Goal: Use online tool/utility: Utilize a website feature to perform a specific function

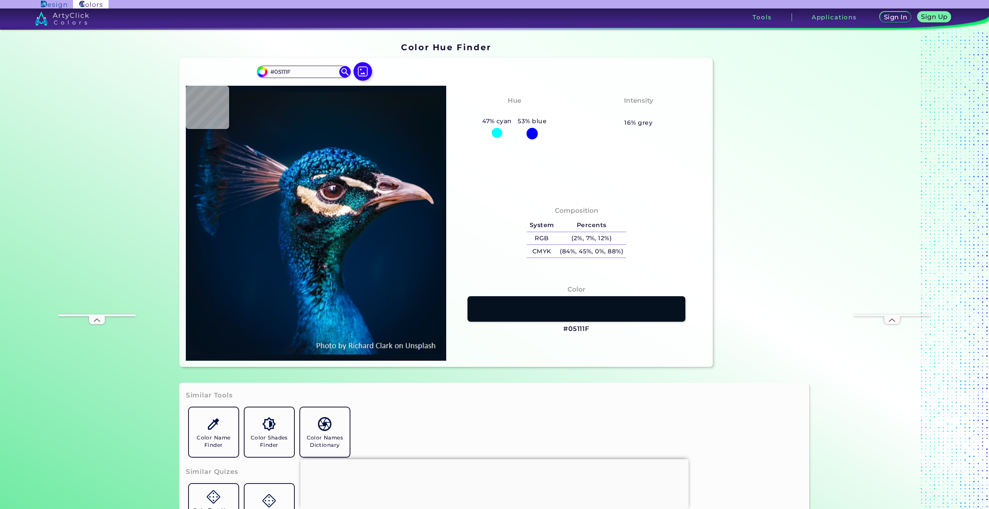
type input "##FFF9F2"
type input "#022144"
type input "#021e3a"
type input "#021E3A"
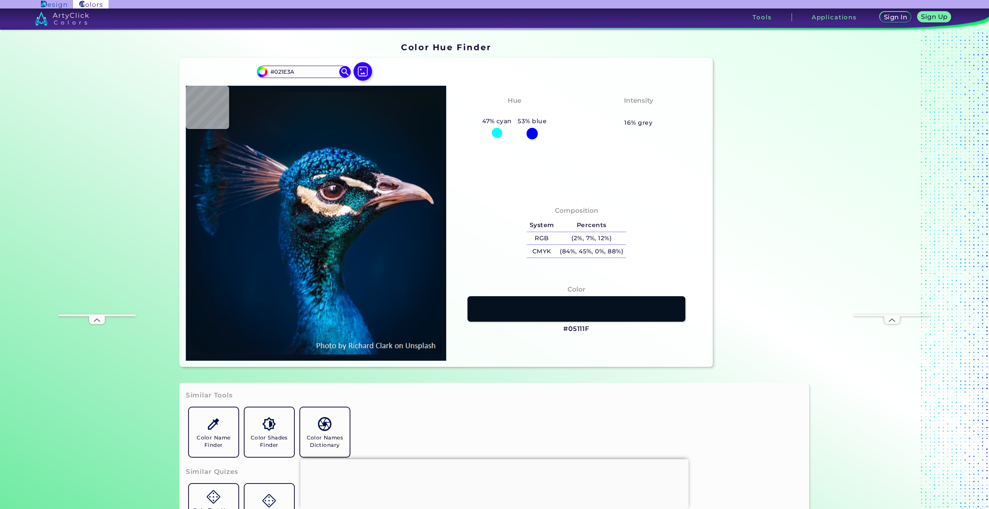
type input "#011f3a"
type input "#011F3A"
type input "#001c32"
type input "#001C32"
type input "#001a31"
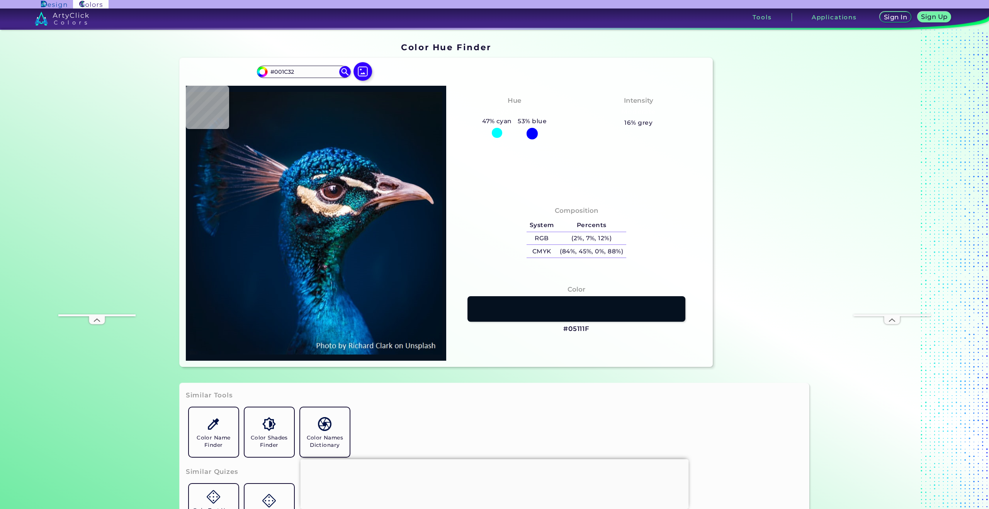
type input "#001A31"
type input "#001b2e"
type input "#001B2E"
type input "#04192a"
type input "#04192A"
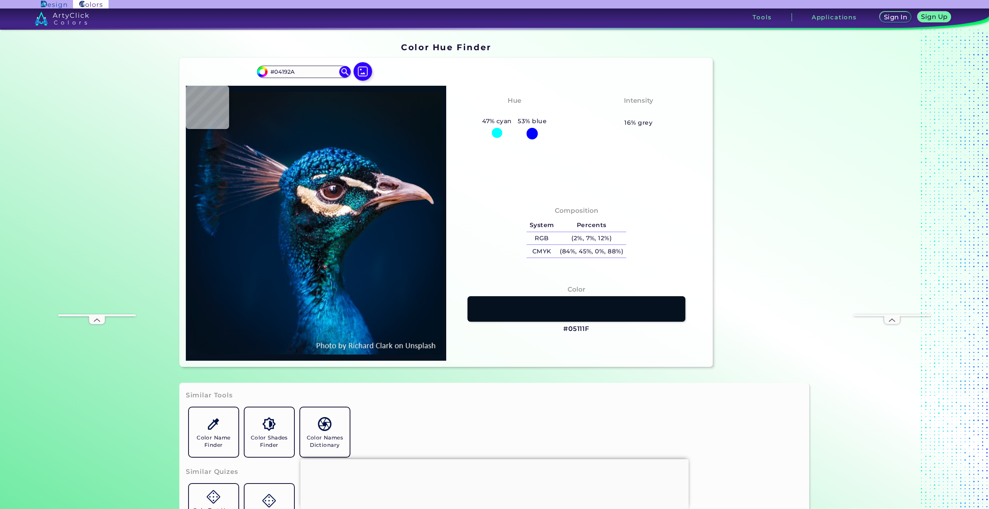
type input "#041a28"
type input "#041A28"
type input "#061927"
type input "#071822"
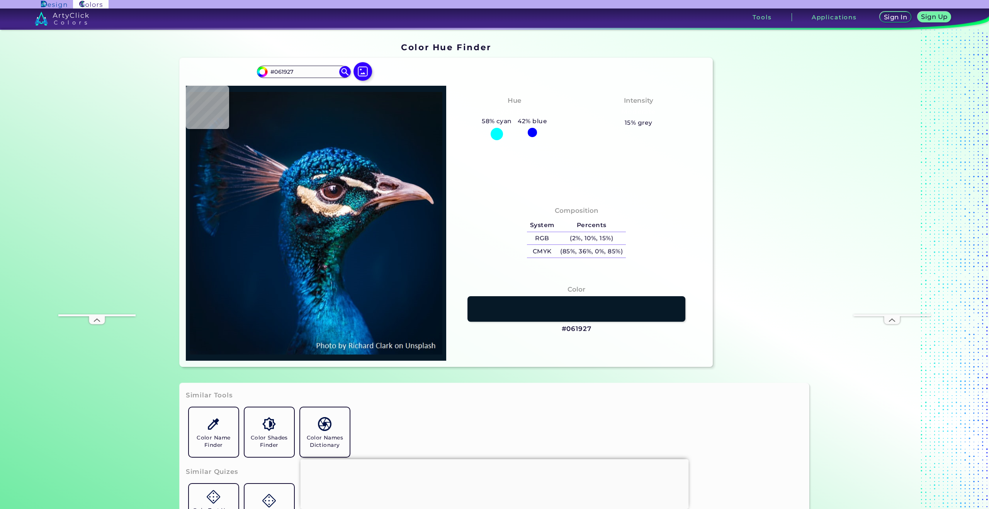
type input "#071822"
type input "#0c1620"
type input "#0C1620"
type input "#0b151e"
type input "##FFF9F2"
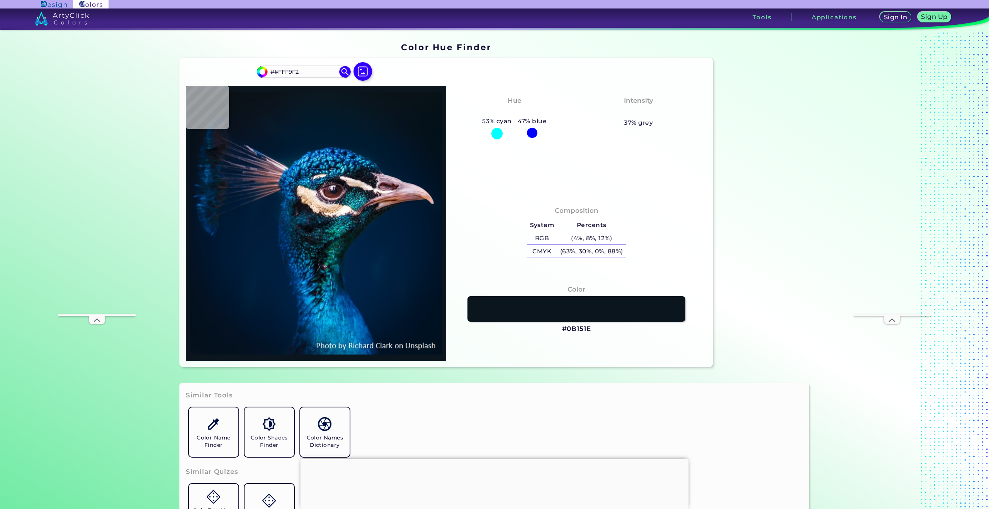
type input "#09111c"
type input "#09111C"
type input "#0a121d"
type input "#0A121D"
type input "#09131d"
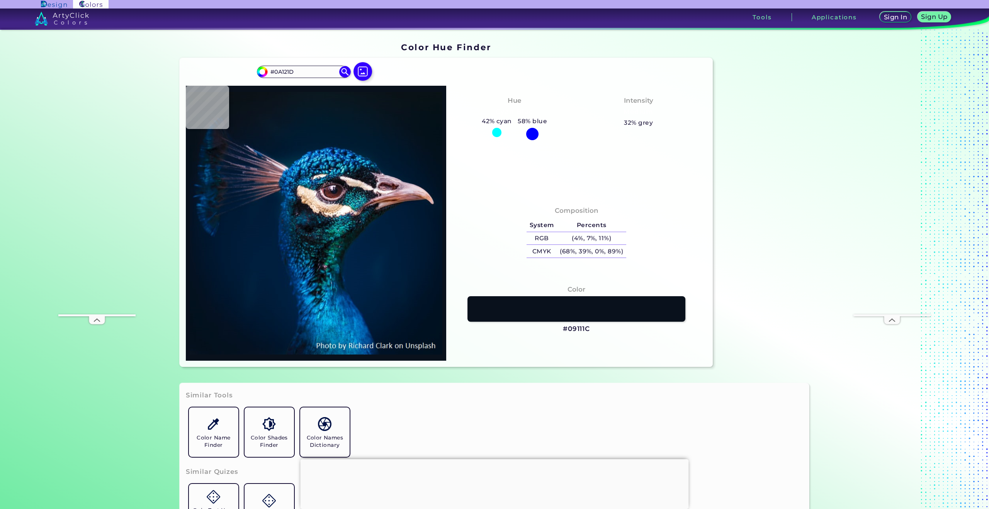
type input "#09131D"
type input "#0b1320"
type input "#0B1320"
type input "#0a1622"
type input "#0A1622"
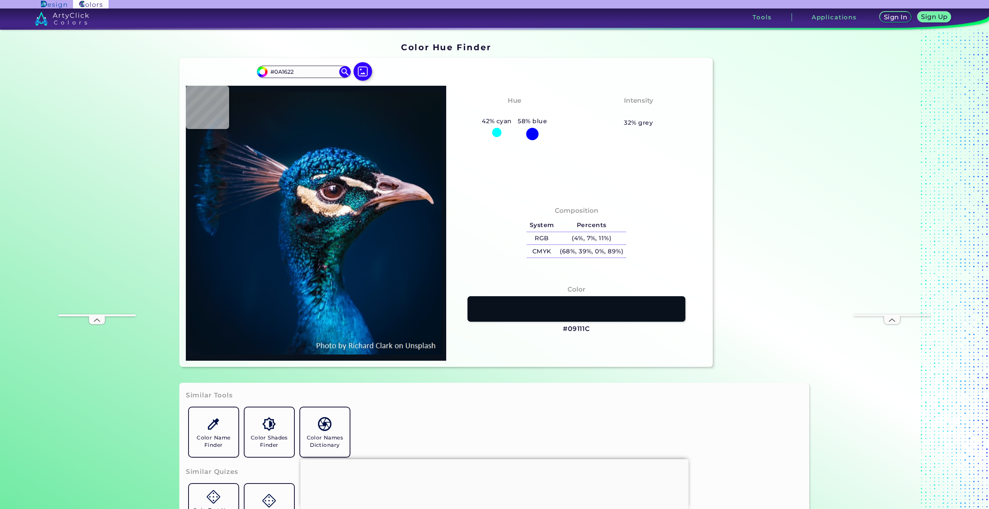
type input "#081825"
type input "#081827"
type input "#071726"
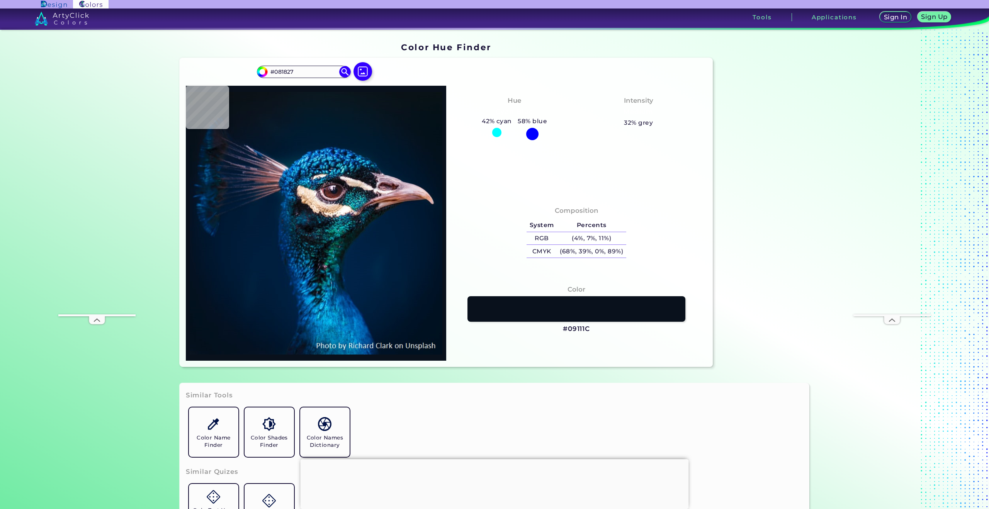
type input "#071726"
type input "#061928"
type input "#06192a"
type input "#06192A"
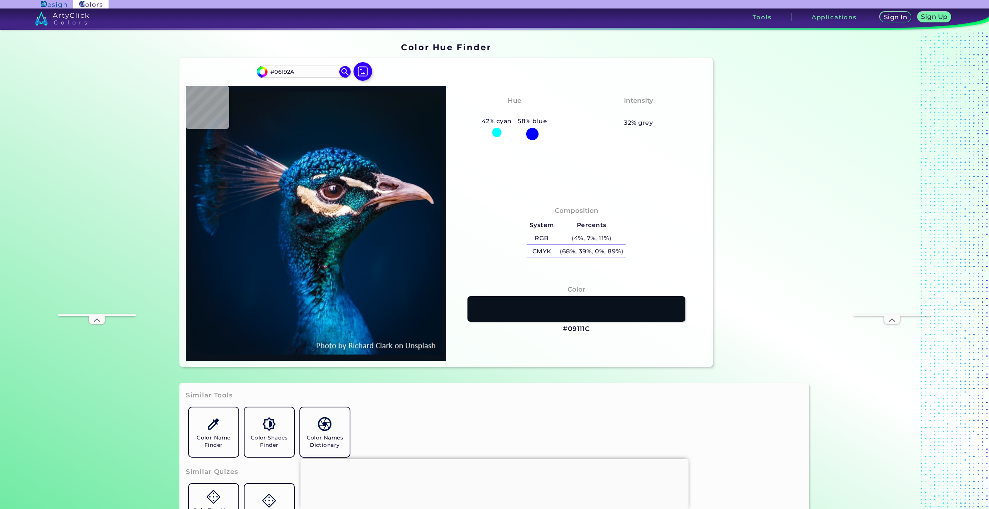
type input "#03192e"
type input "#03192E"
type input "#011a2e"
type input "#011A2E"
type input "#011b2f"
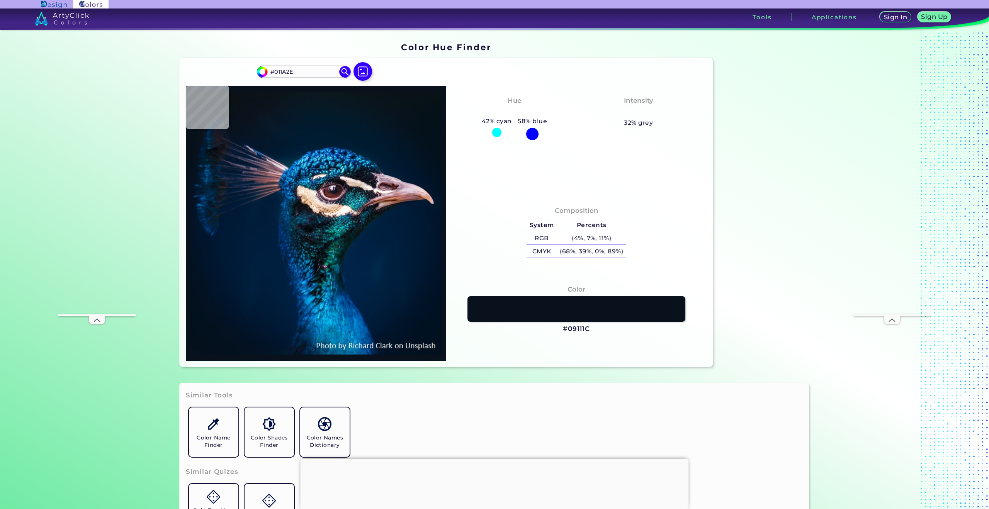
type input "#011B2F"
type input "#011c2f"
type input "#011C2F"
type input "#001b2e"
type input "#001B2E"
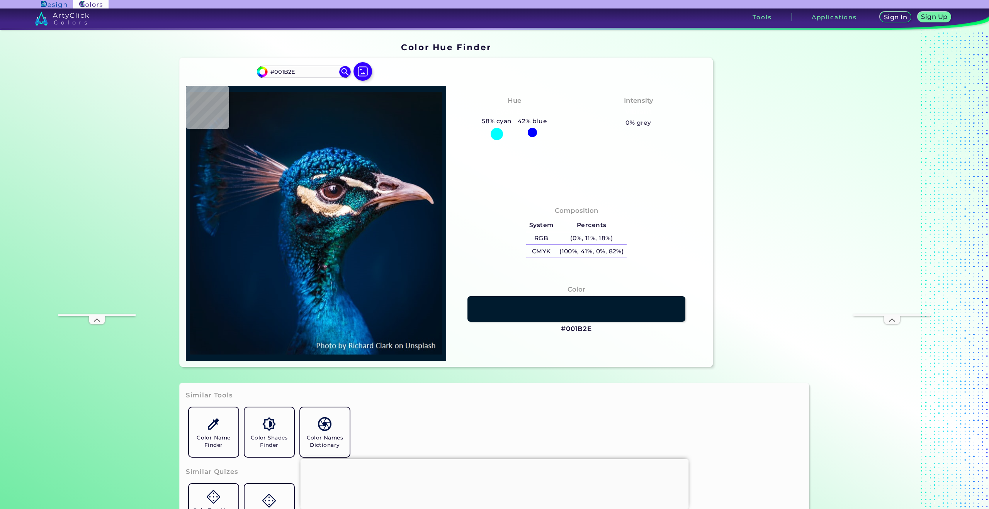
type input "#001a31"
type input "#001A31"
type input "#011b32"
type input "#011B32"
type input "#001a31"
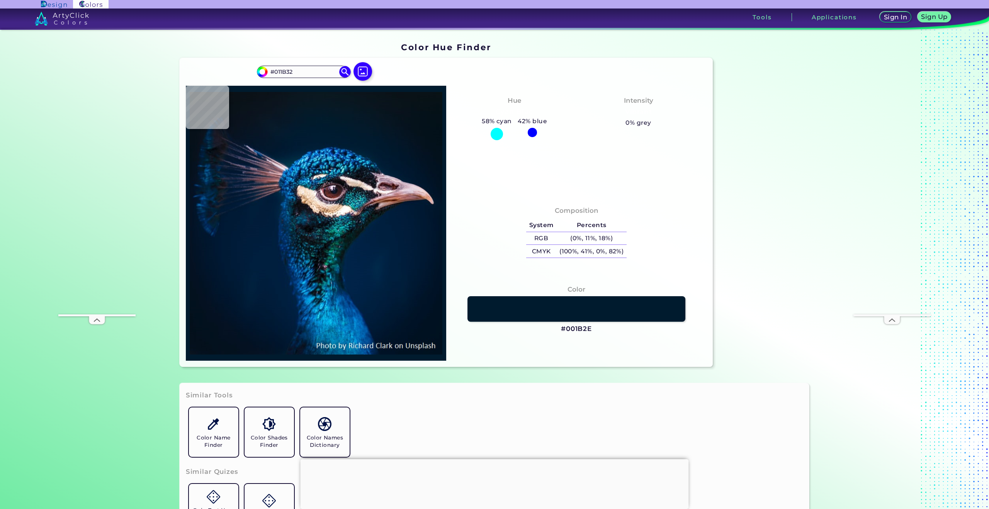
type input "#001A31"
type input "#011b32"
type input "#011B32"
type input "#001a31"
type input "#001A31"
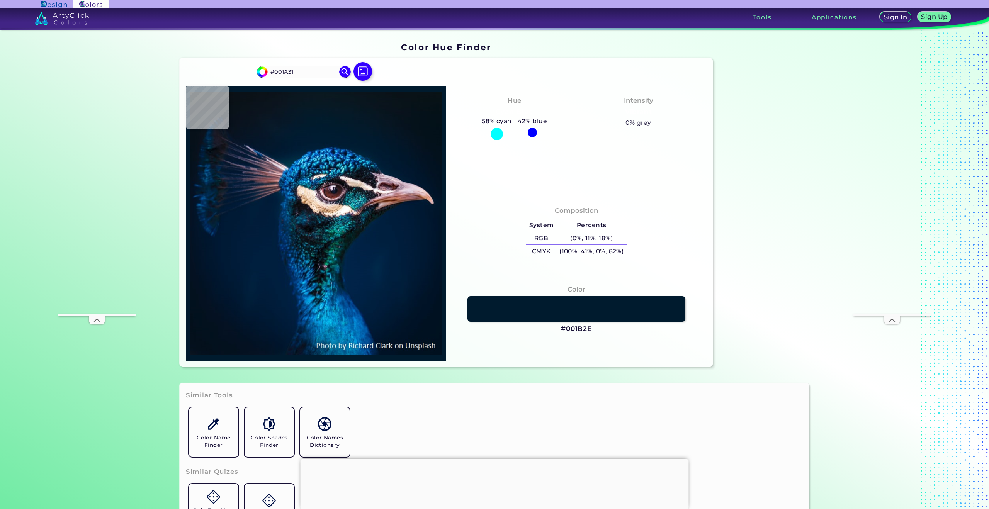
type input "#001a33"
type input "#001A33"
type input "#001a31"
type input "#001A31"
type input "#011931"
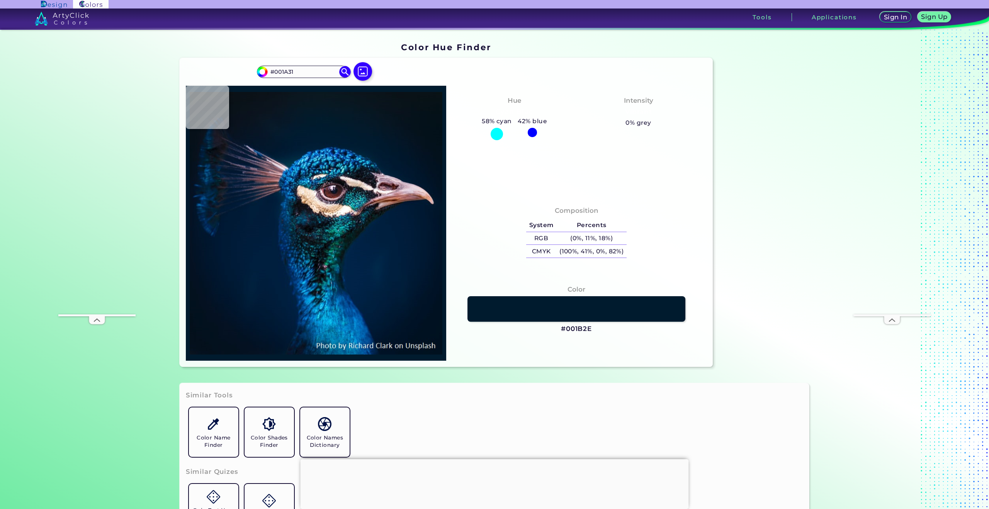
type input "#011931"
type input "#001830"
type input "#01182d"
type input "#01182D"
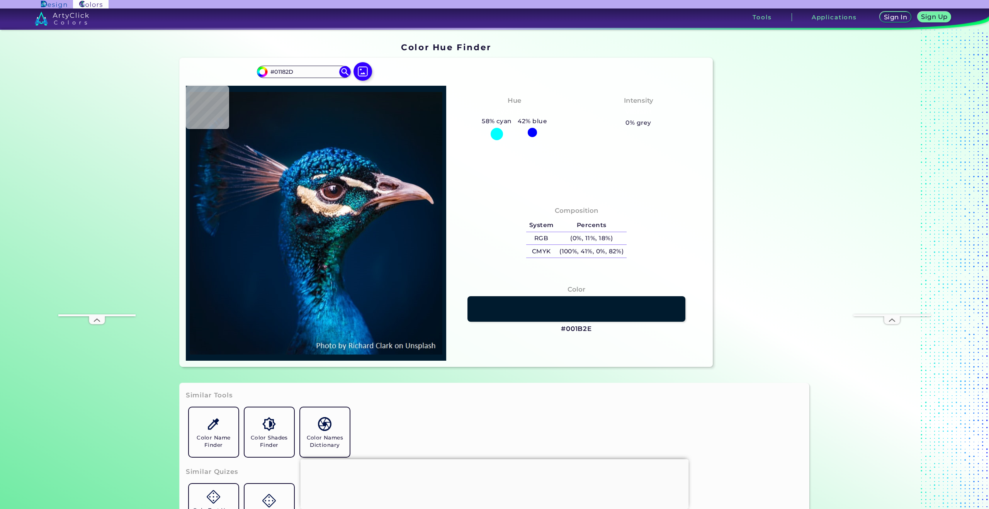
type input "#03182d"
type input "#03182D"
type input "#05172d"
type input "#05172D"
type input "#03182b"
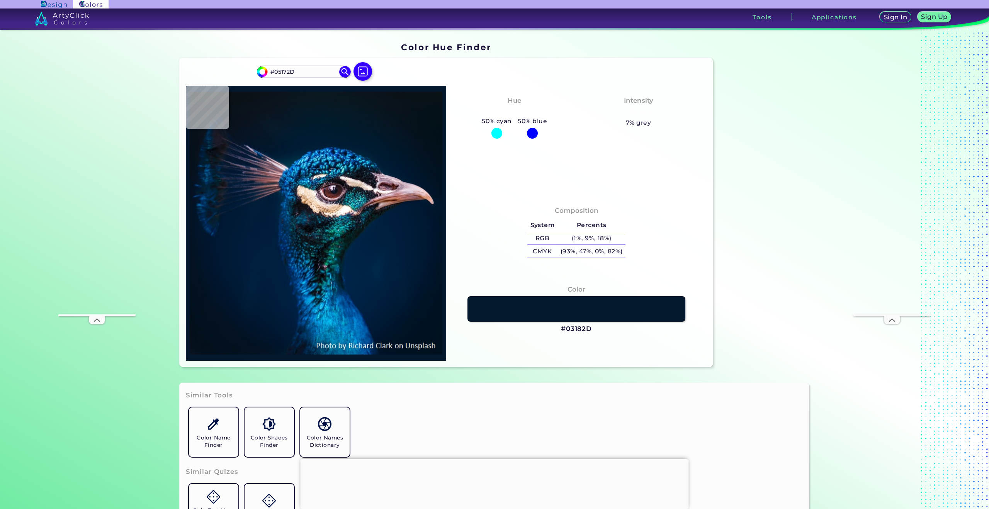
type input "#03182B"
type input "#051728"
type input "#061729"
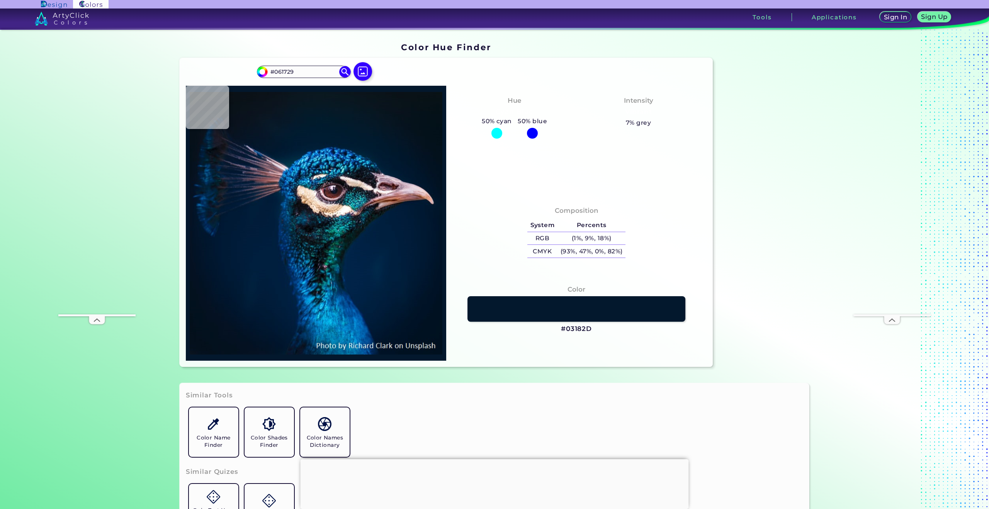
type input "#071828"
type input "#081827"
type input "#0b1725"
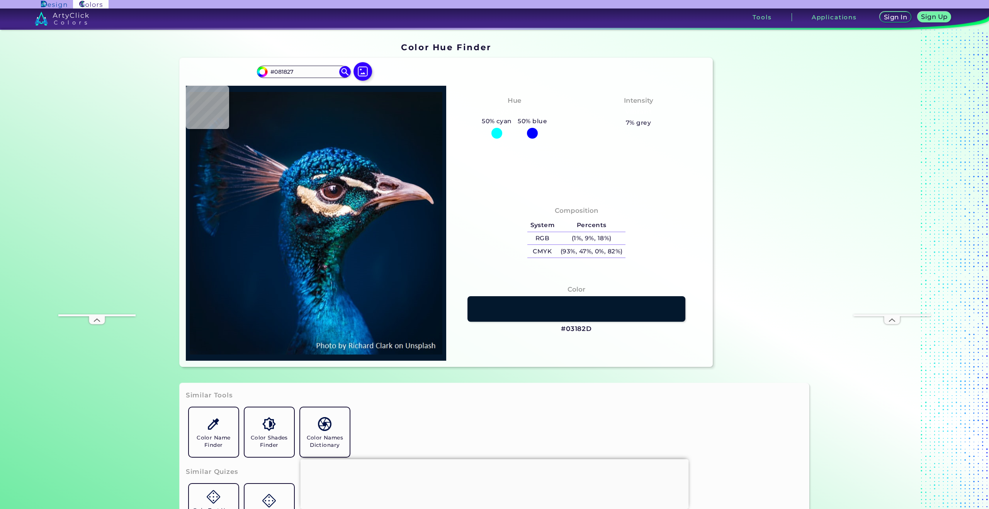
type input "#0B1725"
type input "#0b151f"
type input "#0B151F"
type input "#0b1521"
type input "#0B1521"
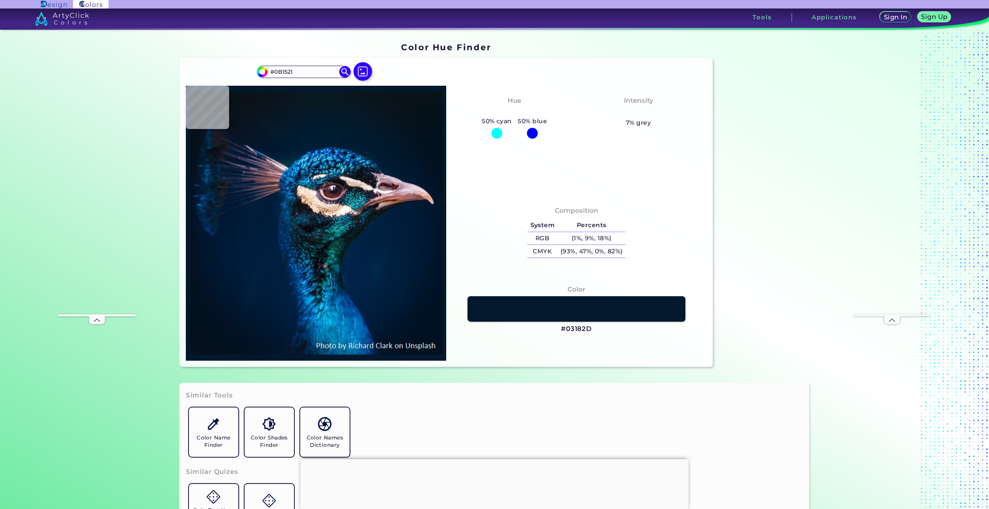
type input "#08141e"
type input "#08141E"
type input "#0b141f"
type input "#0B141F"
type input "#0b151e"
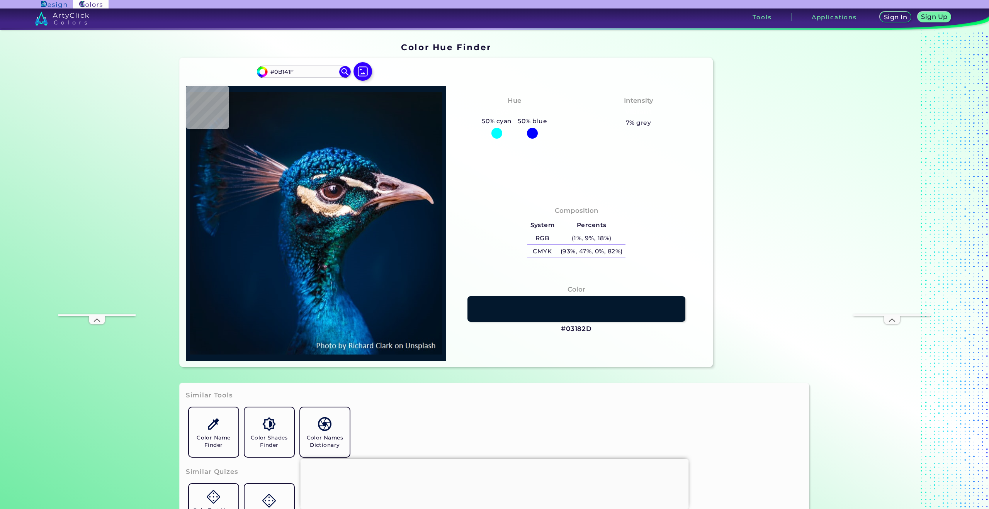
type input "#0B151E"
type input "#0a1621"
type input "#0A1621"
type input "#0a1720"
type input "#0A1720"
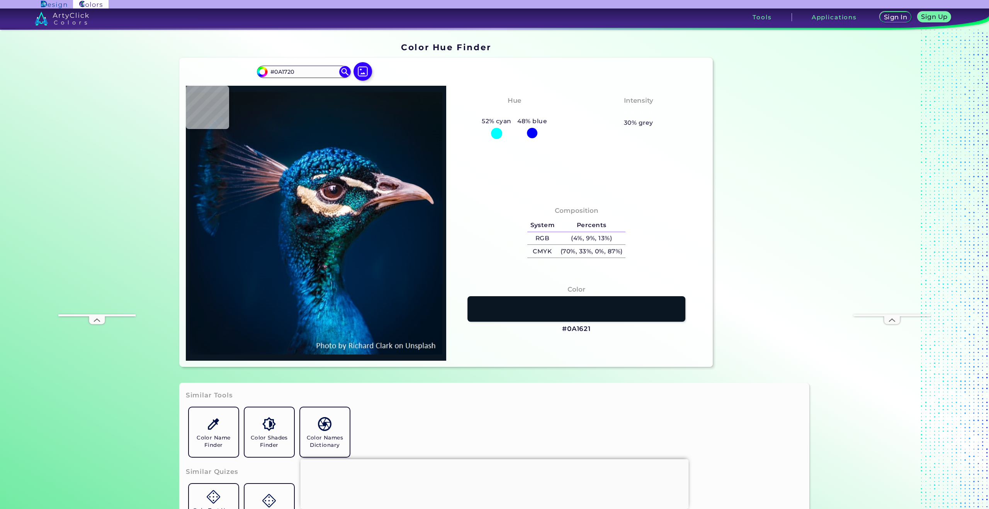
type input "#0a171f"
type input "#0A171F"
type input "#0c161f"
type input "#0C161F"
type input "#000000"
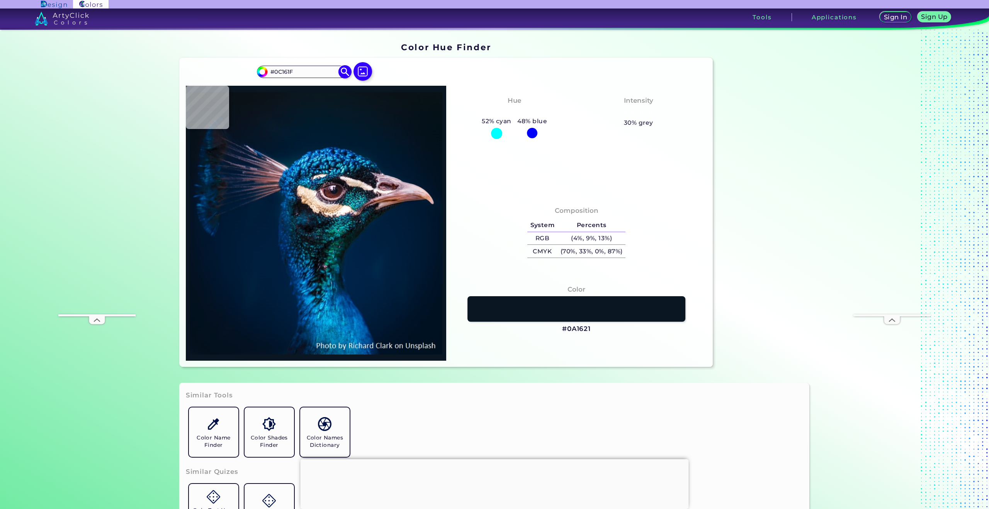
type input "#000000"
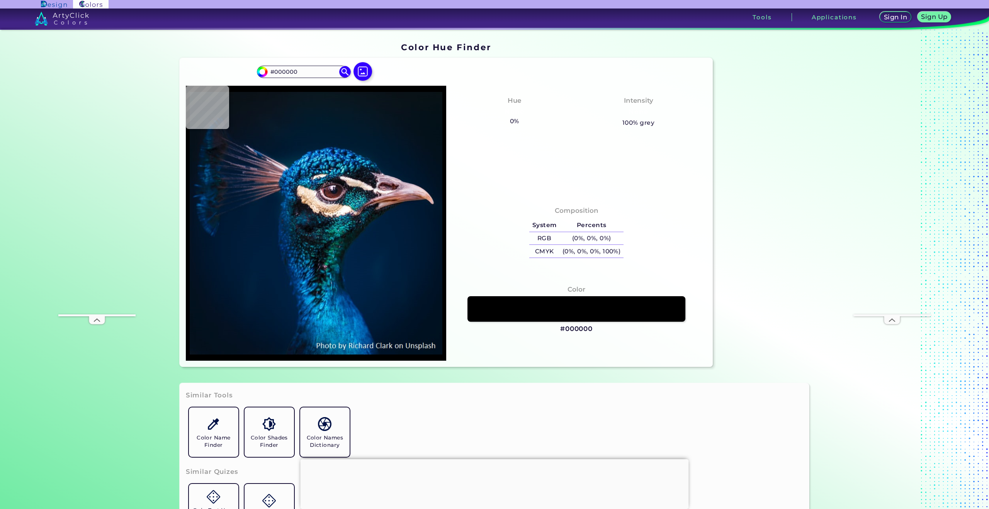
type input "#0a1117"
type input "#0A1117"
type input "#091219"
type input "#0a131c"
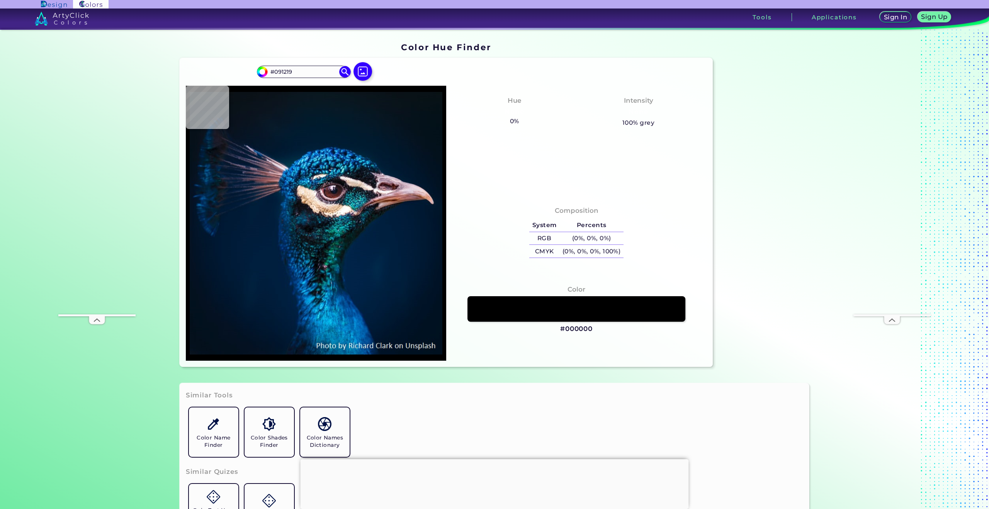
type input "#0A131C"
type input "#0b1320"
type input "#0B1320"
type input "#081525"
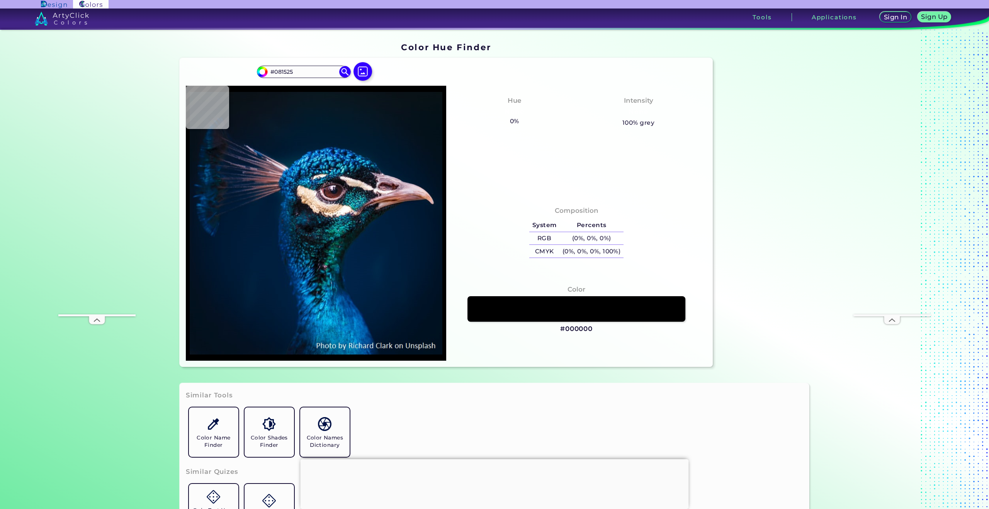
type input "#04162a"
type input "#04162A"
type input "#05172b"
type input "#05172B"
type input "#011a30"
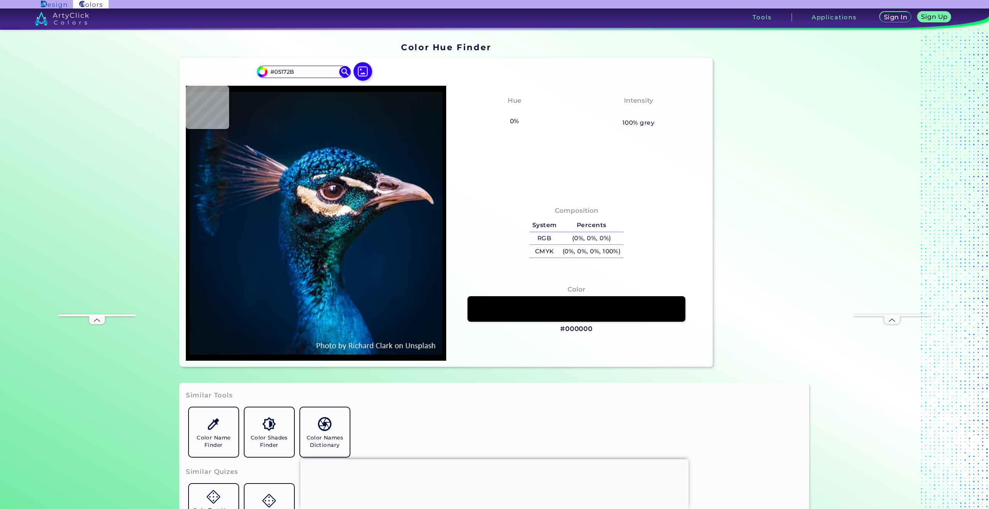
type input "#011A30"
type input "#012037"
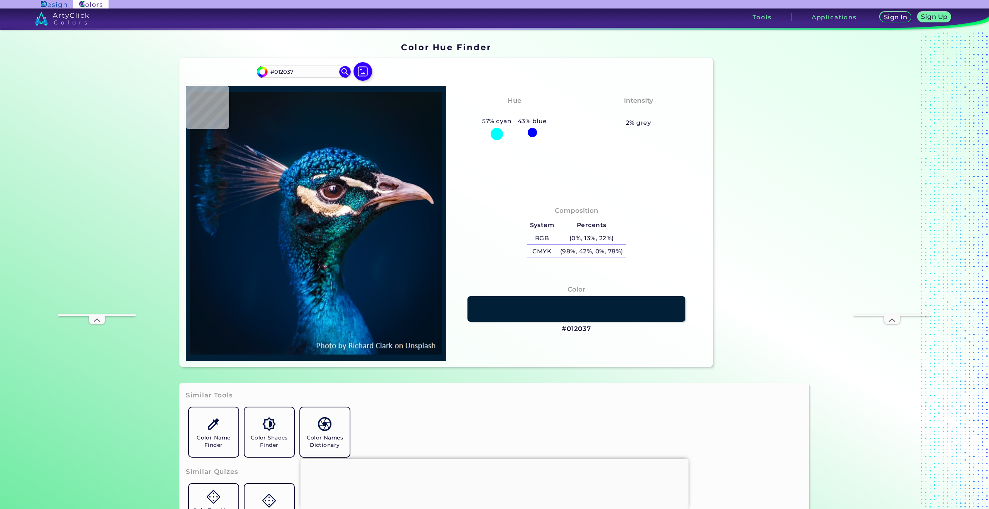
type input "#00283e"
type input "#00283E"
type input "#033144"
type input "#003245"
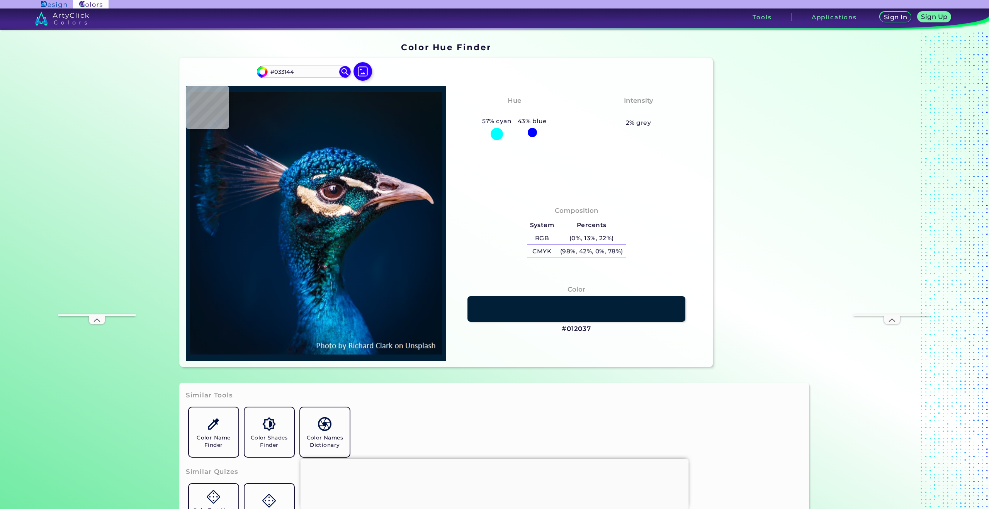
type input "#003245"
type input "#013350"
type input "#003e6e"
type input "#003E6E"
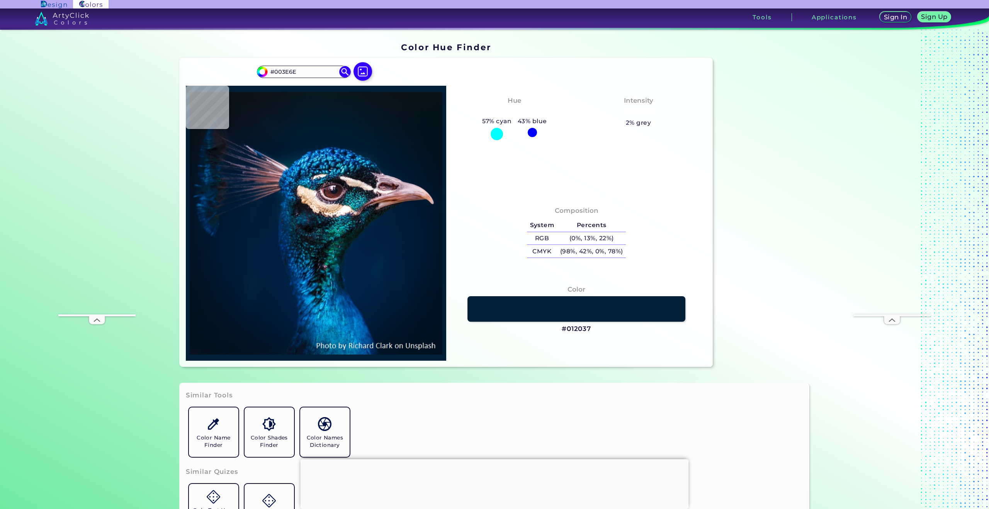
type input "#1f97e5"
type input "#1F97E5"
type input "#0c7bc4"
type input "#0C7BC4"
type input "#69dafe"
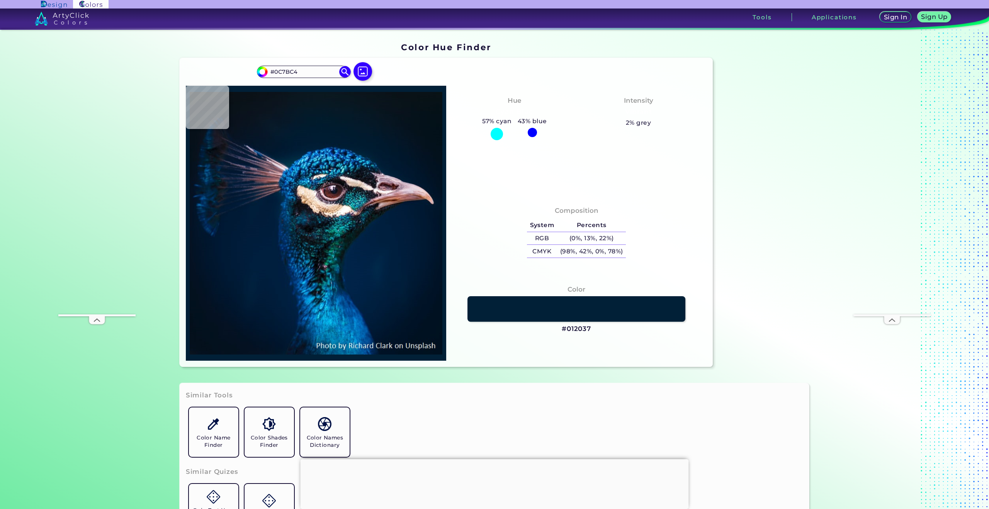
type input "#69DAFE"
type input "#2191c2"
type input "#2191C2"
type input "#0e97c9"
type input "#0E97C9"
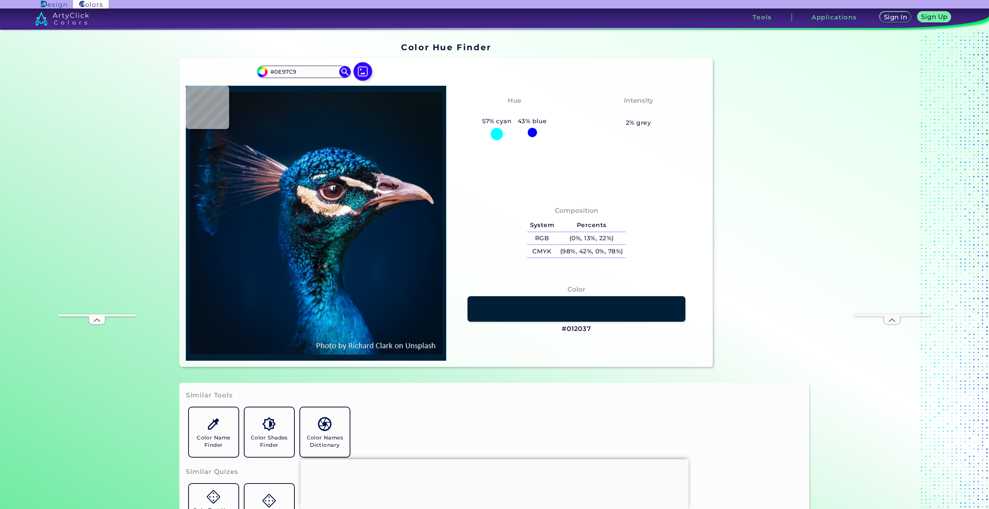
type input "#005387"
type input "#002a62"
type input "#002A62"
type input "#04395e"
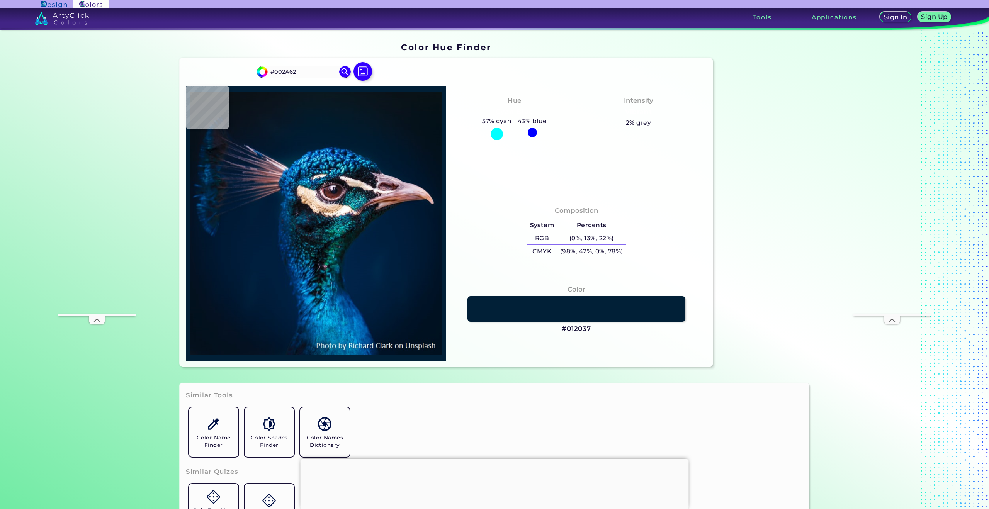
type input "#04395E"
type input "#092c5f"
type input "#092C5F"
type input "#074384"
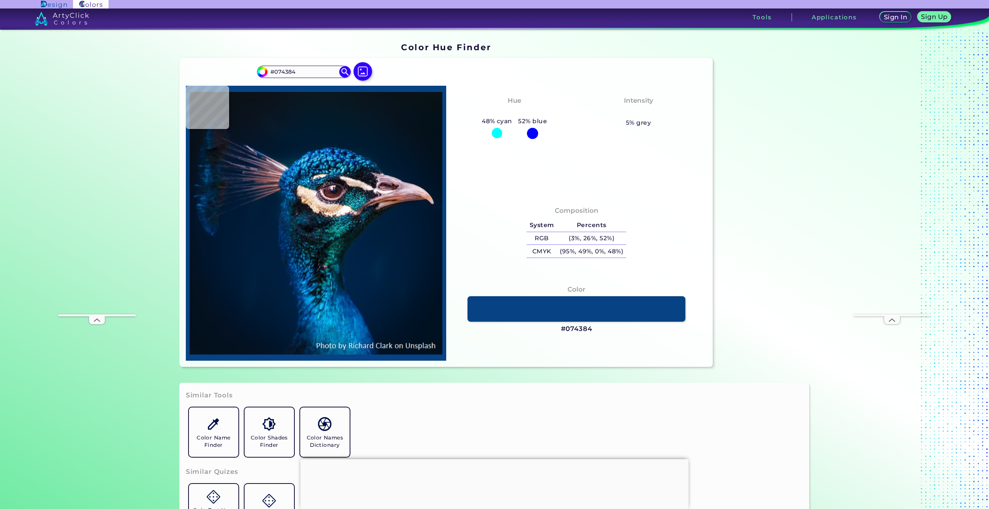
type input "#06335d"
type input "#06335D"
type input "#125b7f"
type input "#125B7F"
type input "#11788b"
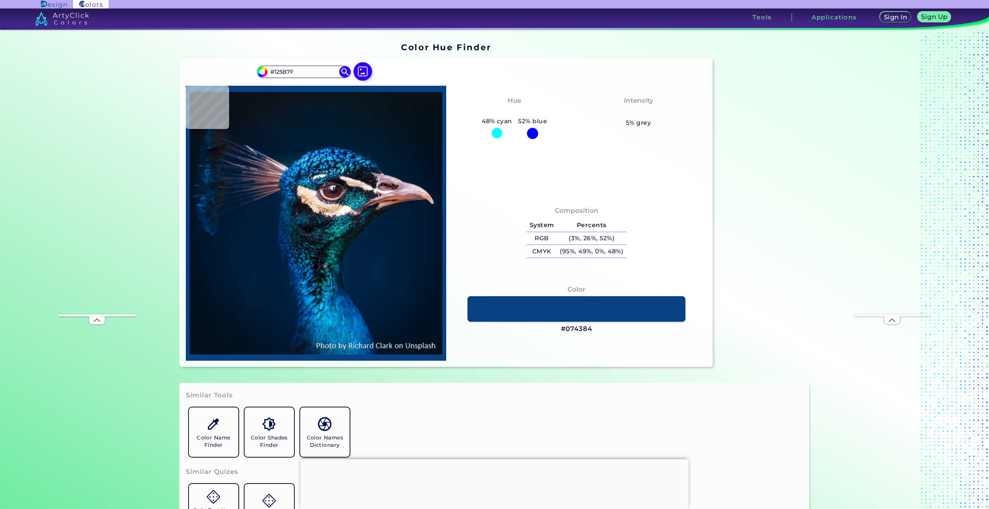
type input "#11788B"
type input "#2a7898"
type input "#2A7898"
type input "#215478"
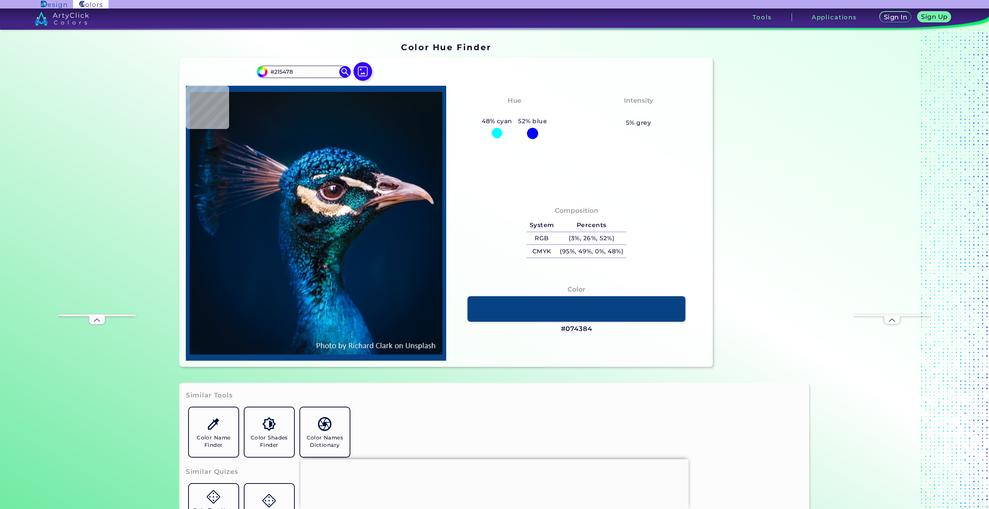
type input "#0e4d7d"
type input "#0E4D7D"
type input "#144e87"
type input "#144E87"
type input "#c1b8b8"
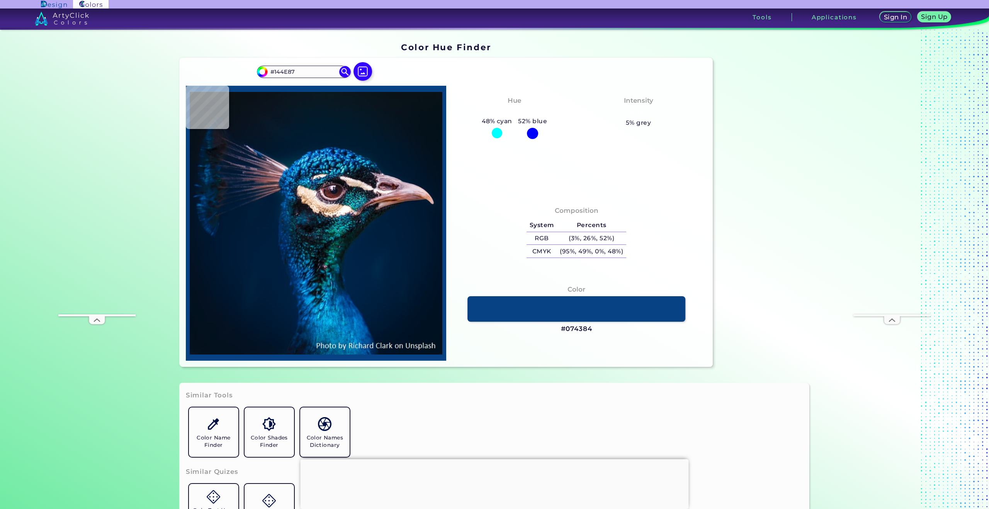
type input "#C1B8B8"
type input "#002d4e"
type input "#002D4E"
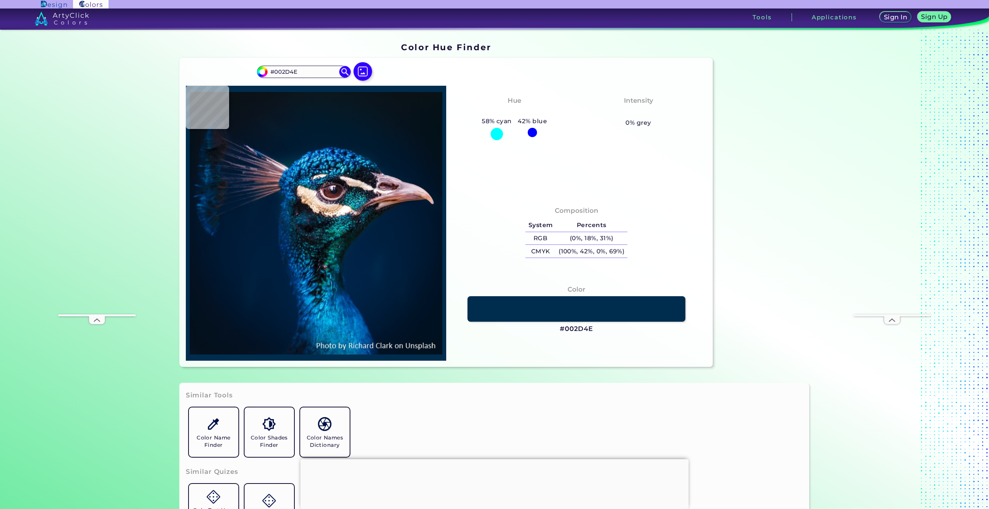
type input "#30cae7"
type input "#30CAE7"
type input "#095989"
type input "#002e57"
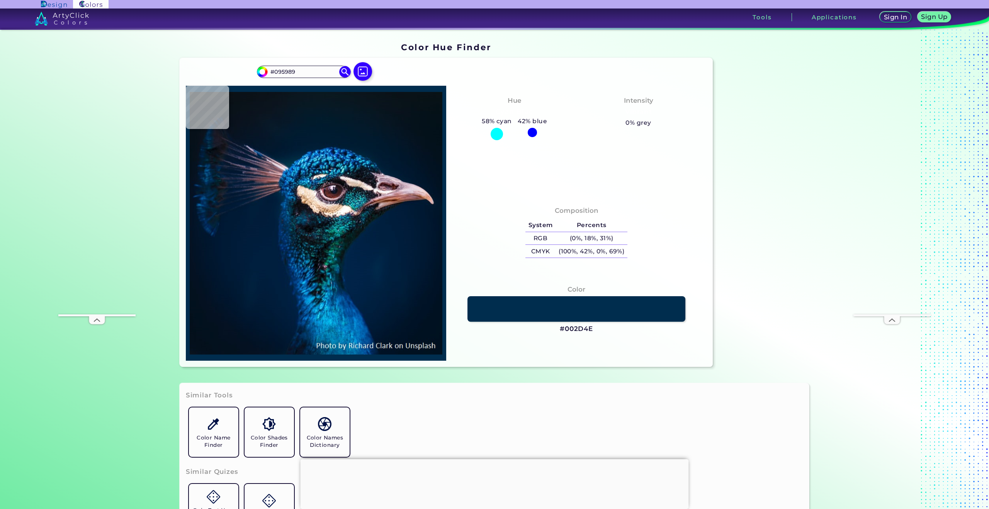
type input "#002E57"
type input "#011f37"
type input "#011F37"
type input "#001e36"
type input "#001E36"
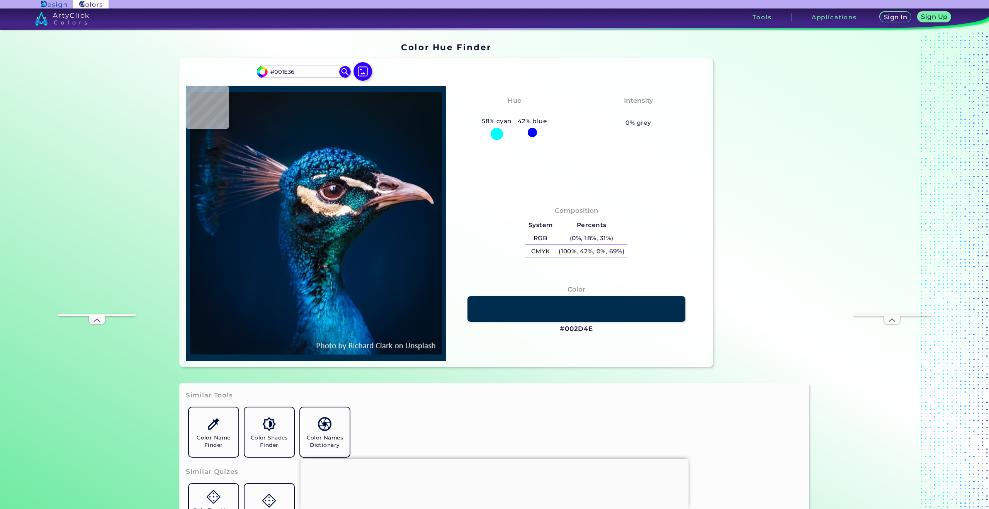
type input "#011d35"
type input "#011D35"
type input "#001c34"
type input "#001C34"
type input "#001c33"
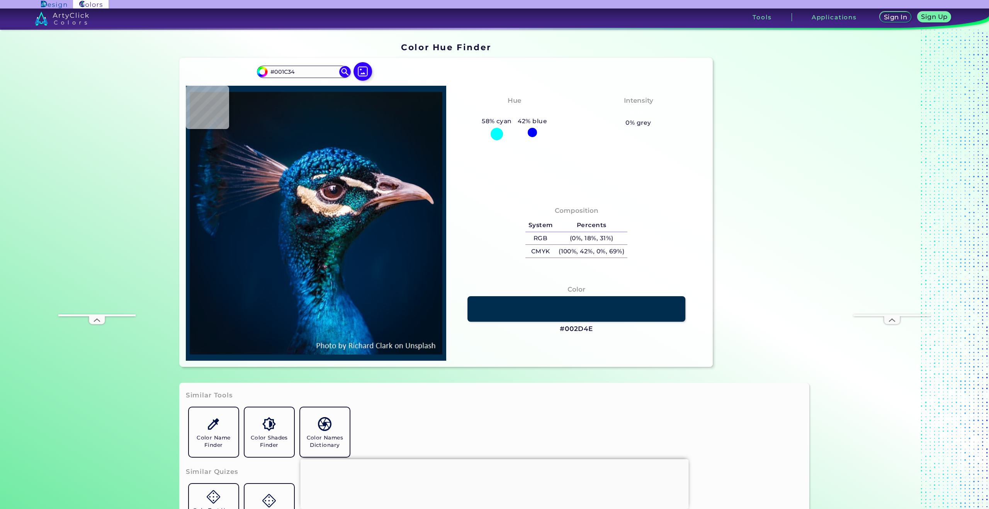
type input "#001C33"
type input "#001c32"
type input "#001C32"
type input "#001c31"
type input "#001C31"
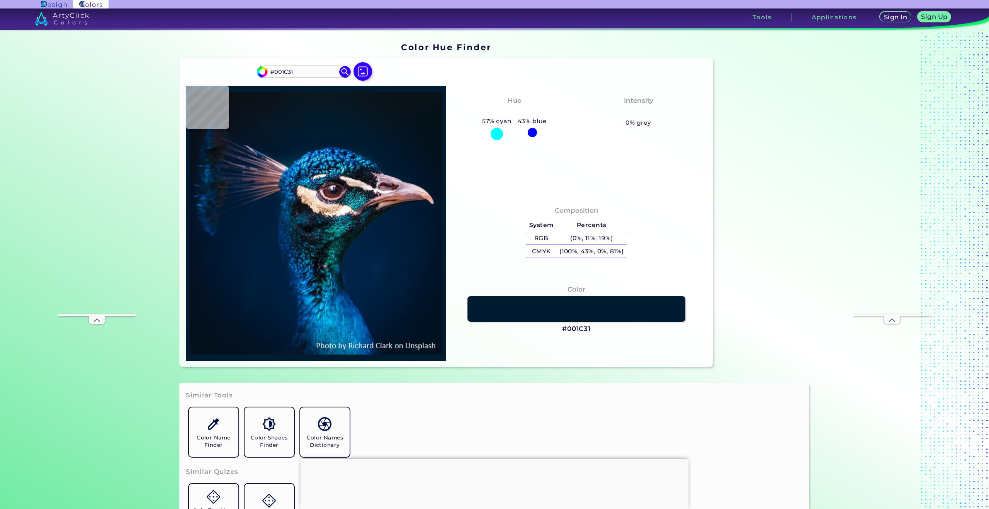
type input "#001b30"
type input "#001B30"
type input "#001c31"
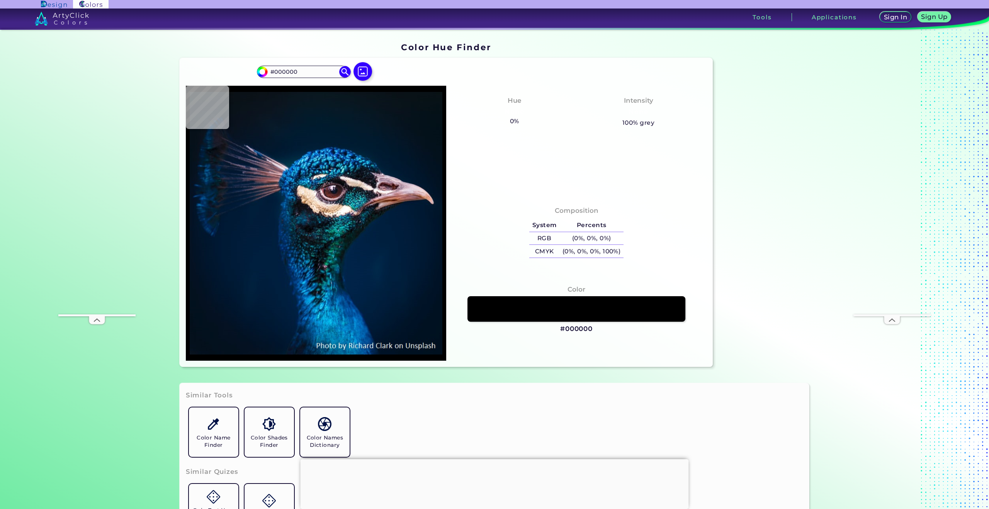
scroll to position [75, 0]
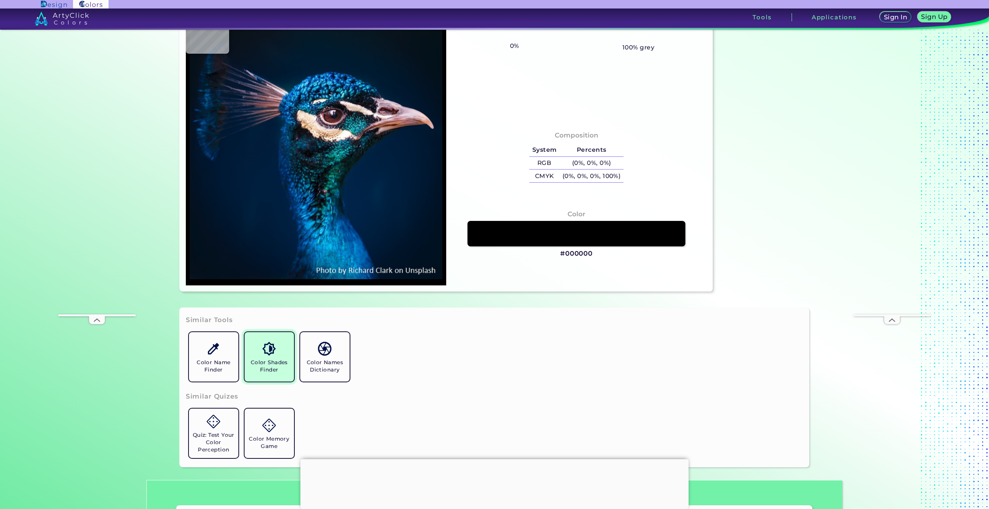
click at [263, 347] on img at bounding box center [269, 349] width 14 height 14
